Goal: Consume media (video, audio): Browse casually

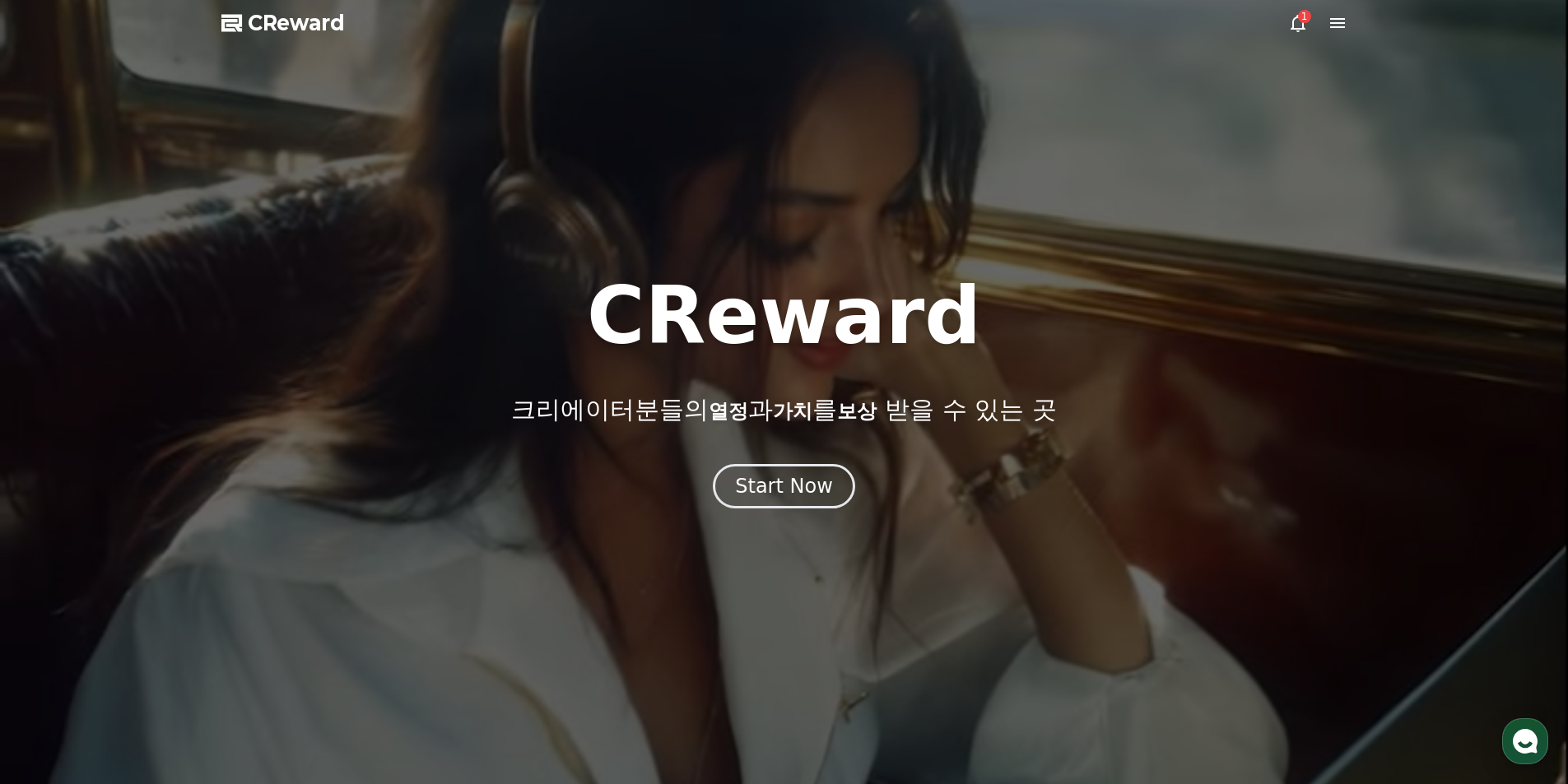
click at [764, 480] on div "Start Now" at bounding box center [784, 485] width 98 height 26
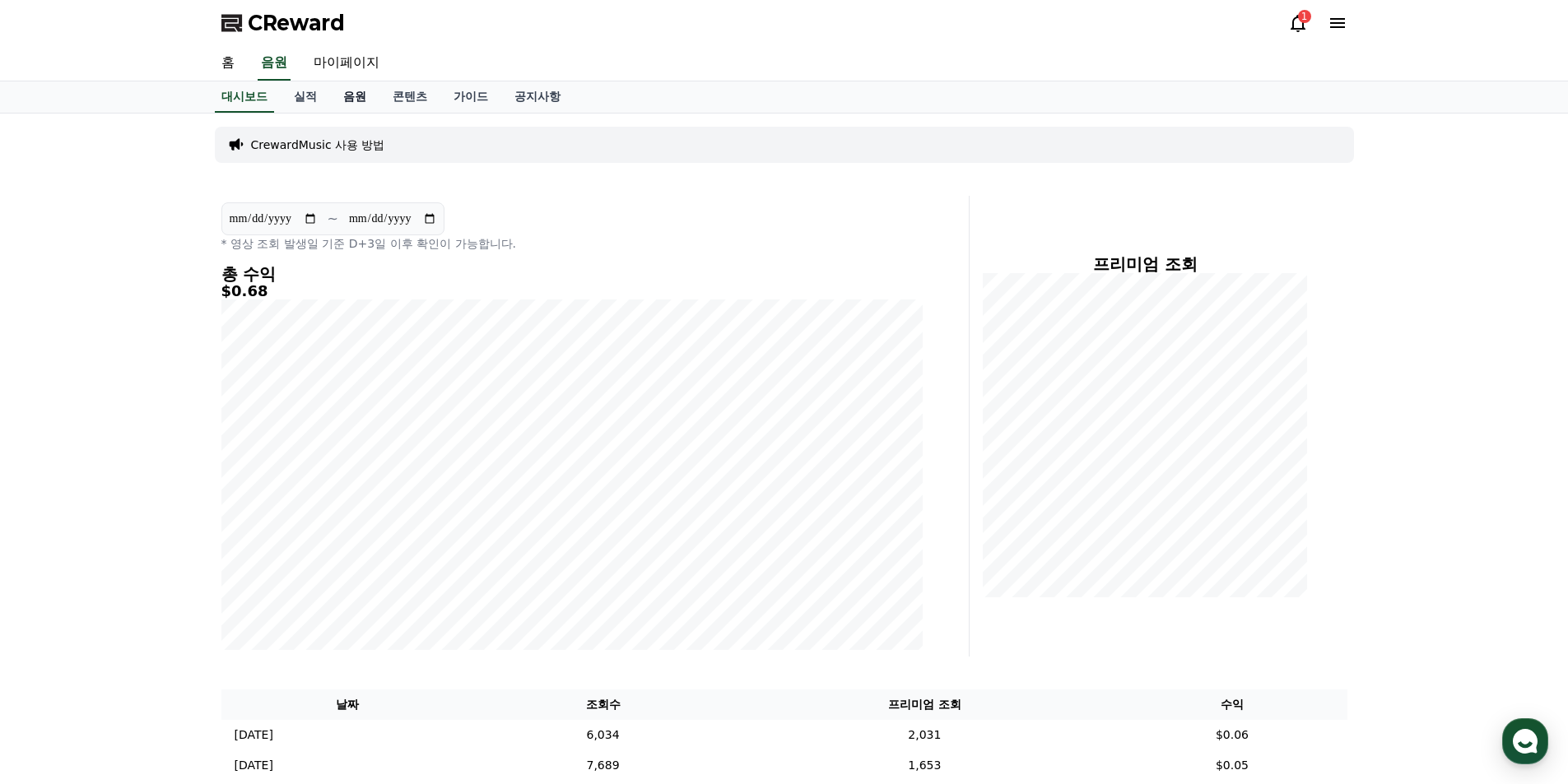
click at [369, 101] on link "음원" at bounding box center [355, 97] width 50 height 32
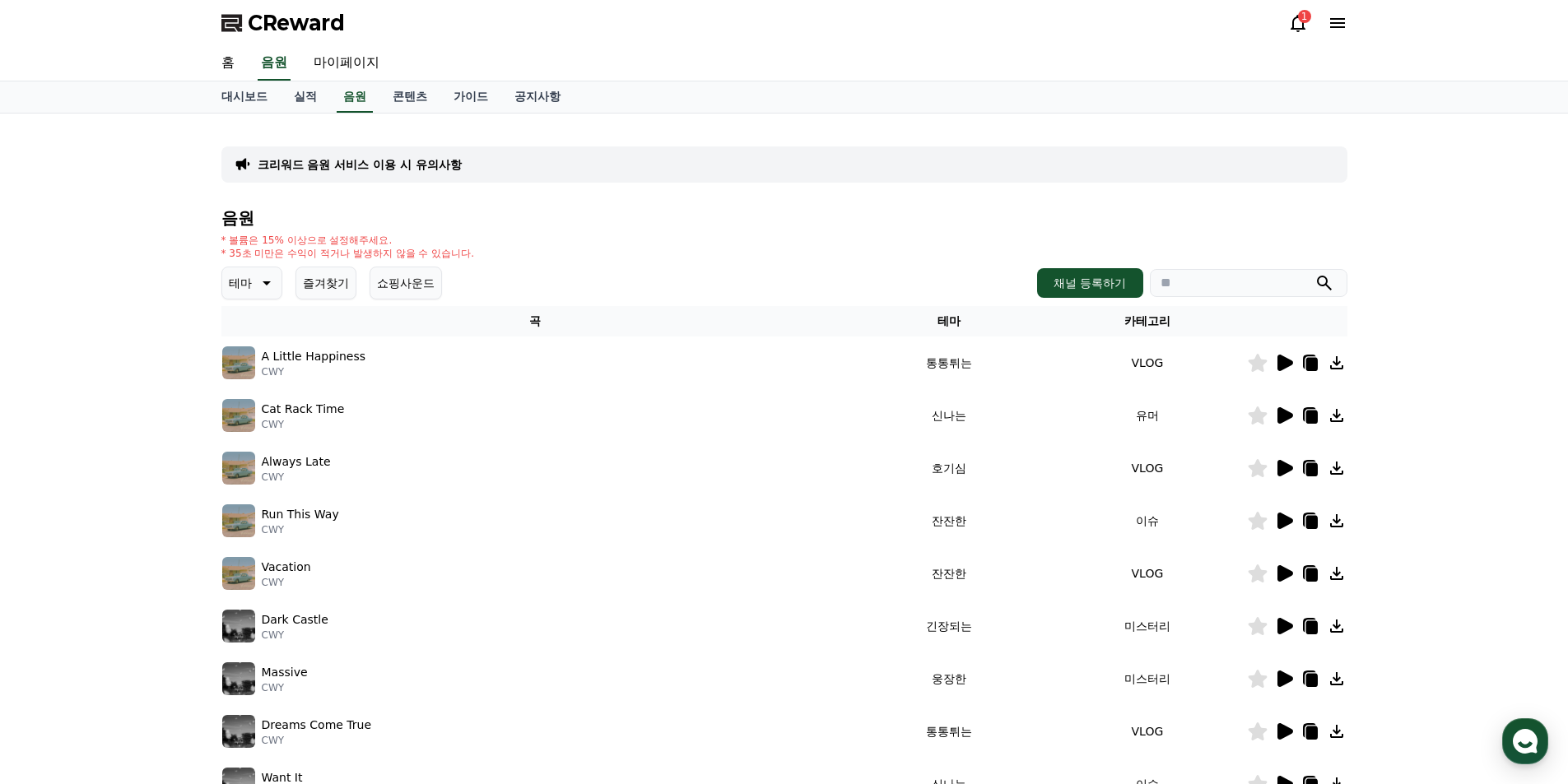
click at [237, 267] on button "테마" at bounding box center [252, 282] width 61 height 33
click at [268, 371] on button "환상적인" at bounding box center [254, 370] width 59 height 36
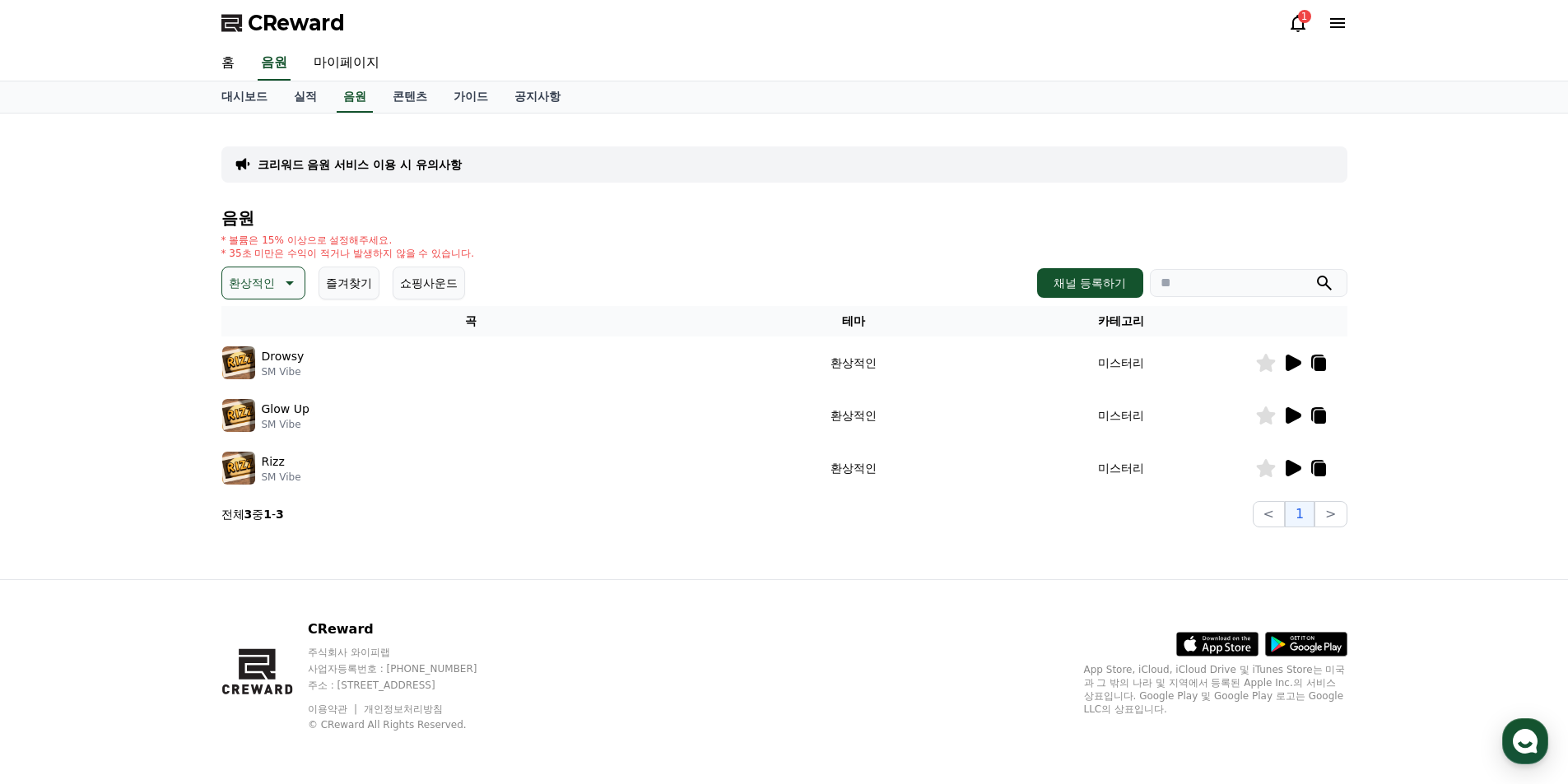
click at [1288, 358] on icon at bounding box center [1293, 362] width 15 height 16
